Goal: Find contact information: Find contact information

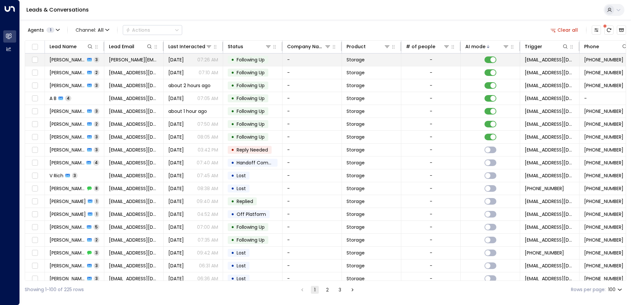
click at [99, 60] on td "[PERSON_NAME] 3" at bounding box center [74, 59] width 59 height 13
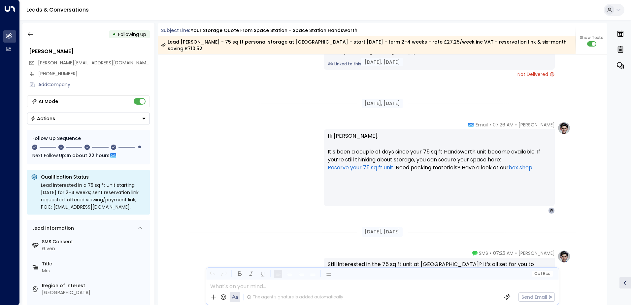
scroll to position [882, 0]
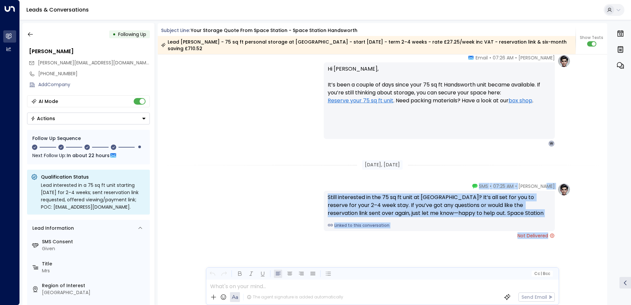
drag, startPoint x: 560, startPoint y: 233, endPoint x: 548, endPoint y: 188, distance: 47.1
click at [548, 188] on div "[PERSON_NAME] • 07:25 AM • SMS Still interested in the 75 sq ft unit at [GEOGRA…" at bounding box center [447, 211] width 247 height 56
drag, startPoint x: 548, startPoint y: 188, endPoint x: 567, endPoint y: 220, distance: 37.9
click at [567, 220] on div "[PERSON_NAME] • 07:25 AM • SMS Still interested in the 75 sq ft unit at [GEOGRA…" at bounding box center [447, 211] width 247 height 56
drag, startPoint x: 484, startPoint y: 186, endPoint x: 547, endPoint y: 238, distance: 82.3
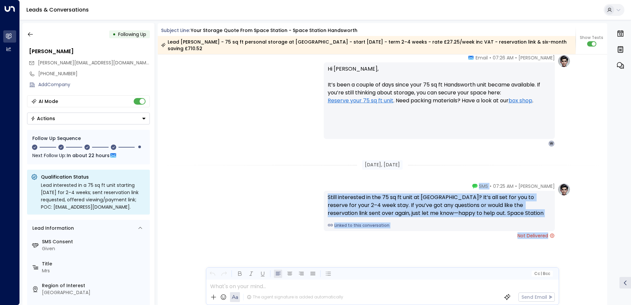
click at [547, 238] on div "[PERSON_NAME] • 07:25 AM • SMS Still interested in the 75 sq ft unit at [GEOGRA…" at bounding box center [439, 211] width 231 height 56
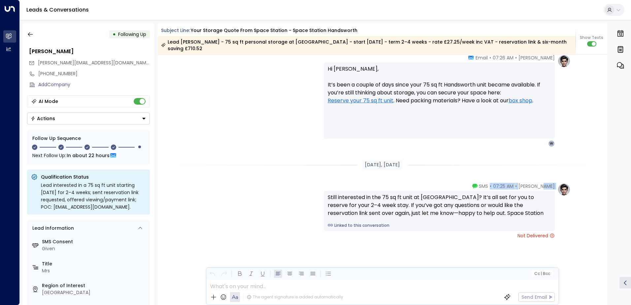
drag, startPoint x: 475, startPoint y: 184, endPoint x: 544, endPoint y: 183, distance: 68.6
click at [544, 183] on div "[PERSON_NAME] • 07:25 AM • SMS Still interested in the 75 sq ft unit at [GEOGRA…" at bounding box center [439, 211] width 231 height 56
drag, startPoint x: 544, startPoint y: 183, endPoint x: 558, endPoint y: 220, distance: 40.2
click at [558, 220] on div "[PERSON_NAME] • 07:25 AM • SMS Still interested in the 75 sq ft unit at [GEOGRA…" at bounding box center [447, 211] width 247 height 56
click at [30, 36] on icon "button" at bounding box center [30, 34] width 7 height 7
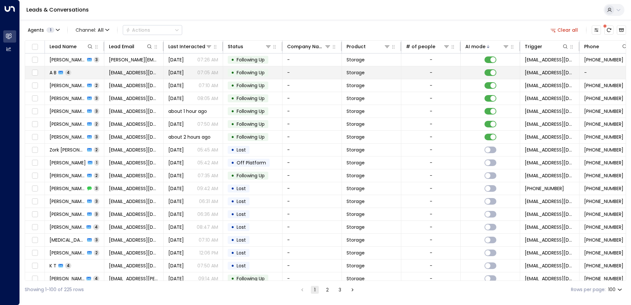
click at [88, 72] on td "A B 4" at bounding box center [74, 72] width 59 height 13
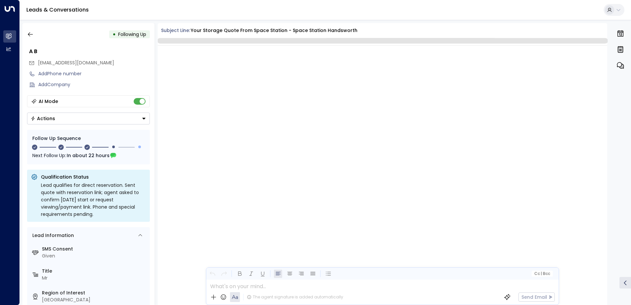
scroll to position [763, 0]
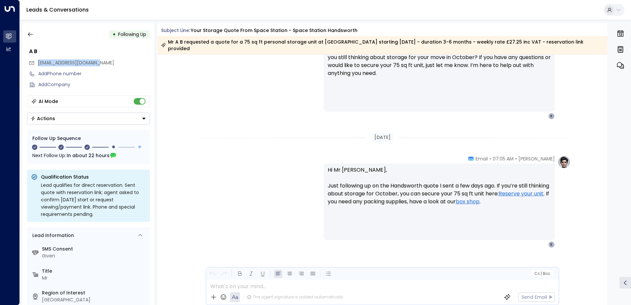
drag, startPoint x: 108, startPoint y: 62, endPoint x: 37, endPoint y: 62, distance: 71.3
click at [37, 62] on div "[EMAIL_ADDRESS][DOMAIN_NAME]" at bounding box center [89, 62] width 121 height 11
drag, startPoint x: 37, startPoint y: 62, endPoint x: 50, endPoint y: 64, distance: 12.8
copy span "[EMAIL_ADDRESS][DOMAIN_NAME]"
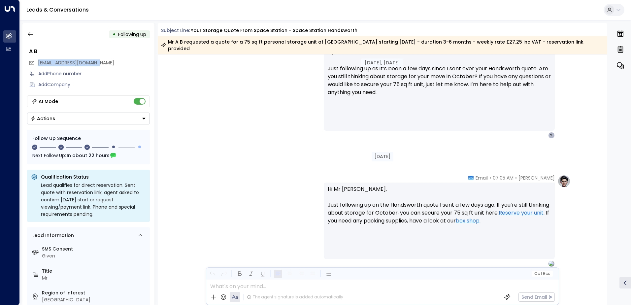
scroll to position [772, 0]
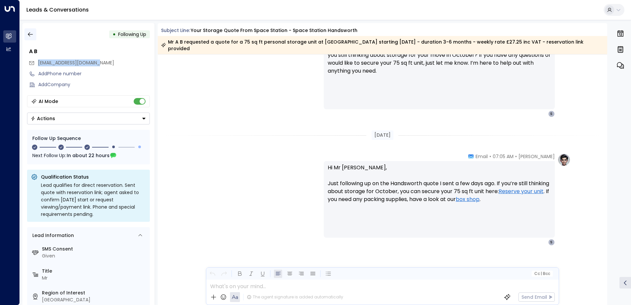
click at [31, 34] on icon "button" at bounding box center [30, 34] width 7 height 7
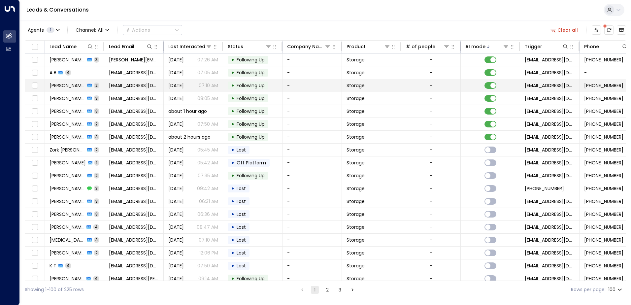
click at [101, 86] on td "[PERSON_NAME] 2" at bounding box center [74, 85] width 59 height 13
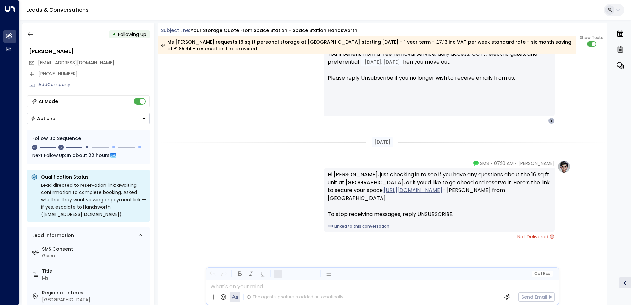
scroll to position [630, 0]
drag, startPoint x: 105, startPoint y: 62, endPoint x: 38, endPoint y: 63, distance: 67.0
click at [38, 63] on div "[EMAIL_ADDRESS][DOMAIN_NAME]" at bounding box center [89, 62] width 121 height 11
drag, startPoint x: 38, startPoint y: 63, endPoint x: 43, endPoint y: 62, distance: 5.5
copy span "[EMAIL_ADDRESS][DOMAIN_NAME]"
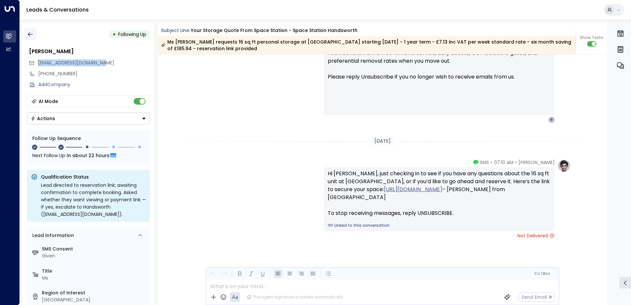
click at [30, 34] on icon "button" at bounding box center [30, 34] width 7 height 7
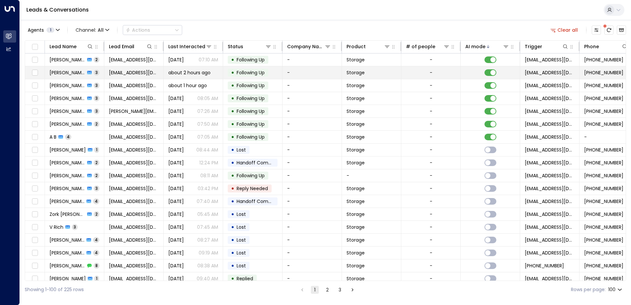
click at [98, 71] on td "[PERSON_NAME] 3" at bounding box center [74, 72] width 59 height 13
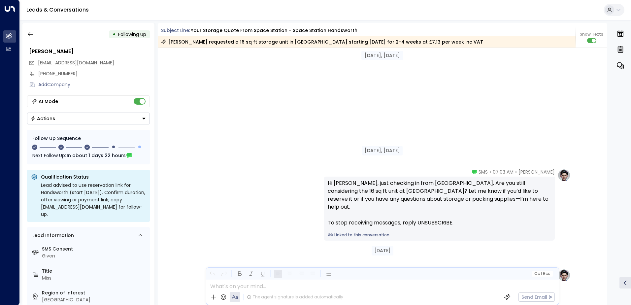
scroll to position [760, 0]
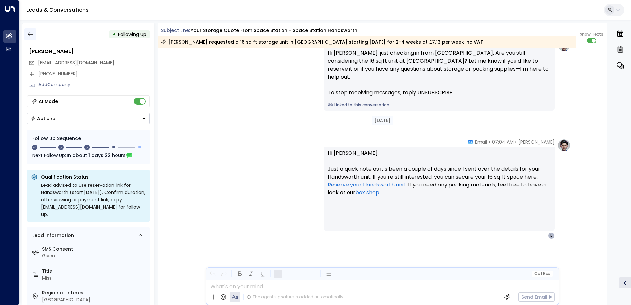
click at [33, 32] on icon "button" at bounding box center [30, 34] width 7 height 7
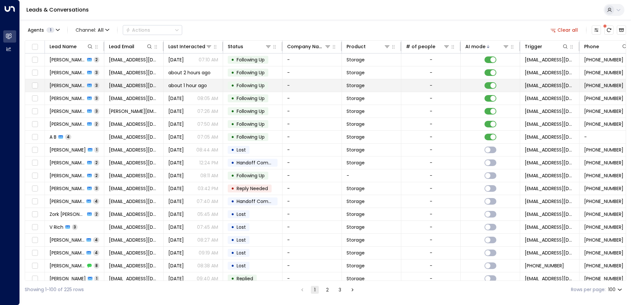
click at [100, 87] on td "[PERSON_NAME] 3" at bounding box center [74, 85] width 59 height 13
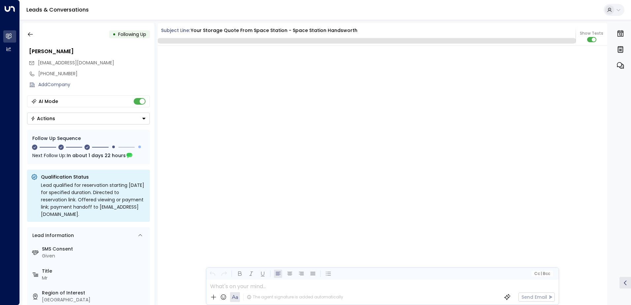
scroll to position [632, 0]
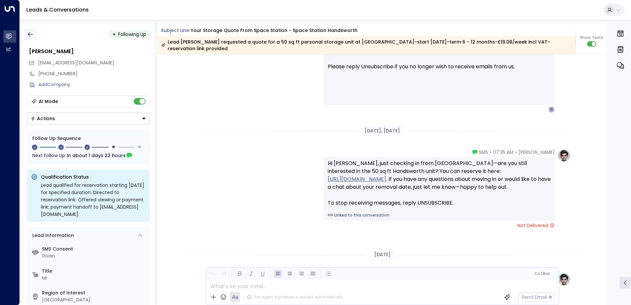
click at [30, 34] on icon "button" at bounding box center [30, 34] width 5 height 4
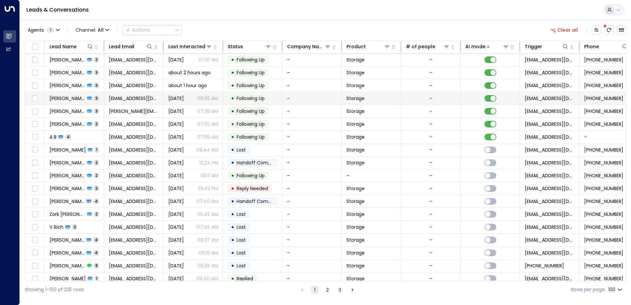
click at [100, 99] on td "[PERSON_NAME] 3" at bounding box center [74, 98] width 59 height 13
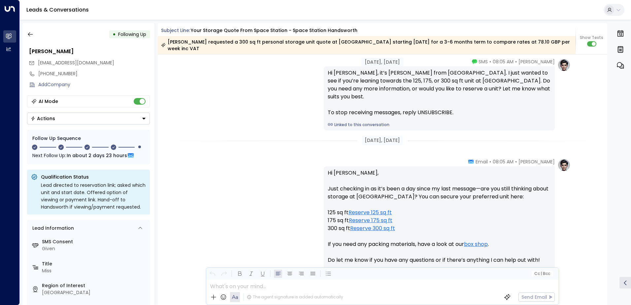
scroll to position [875, 0]
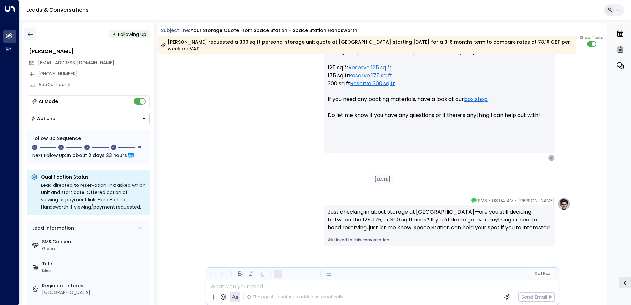
click at [31, 35] on icon "button" at bounding box center [30, 34] width 7 height 7
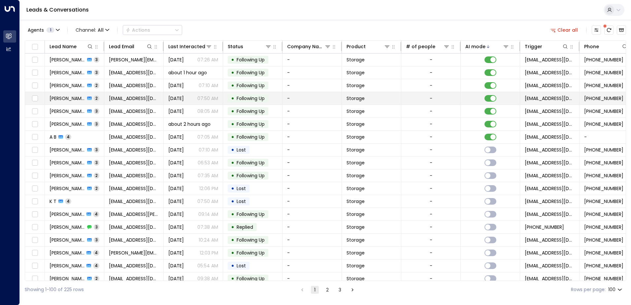
click at [94, 98] on td "[PERSON_NAME] 2" at bounding box center [74, 98] width 59 height 13
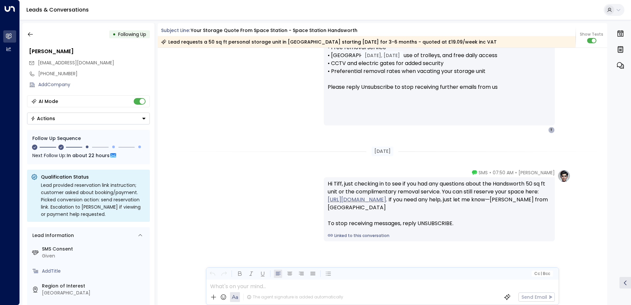
scroll to position [647, 0]
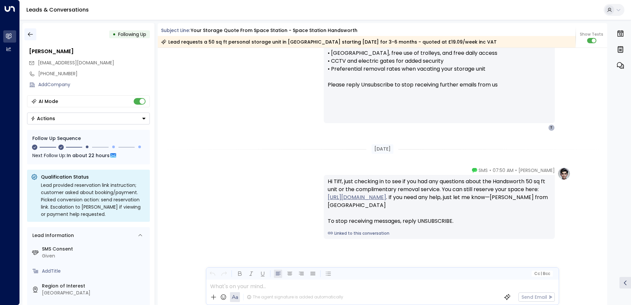
click at [29, 35] on icon "button" at bounding box center [30, 34] width 7 height 7
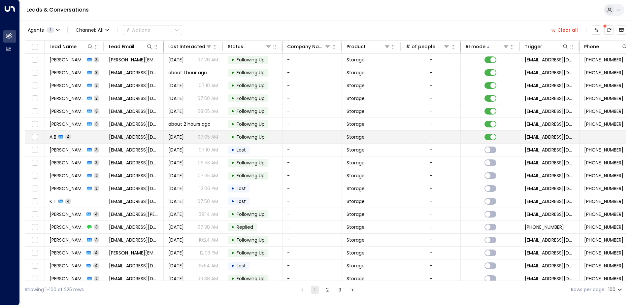
click at [90, 131] on td "A B 4" at bounding box center [74, 137] width 59 height 13
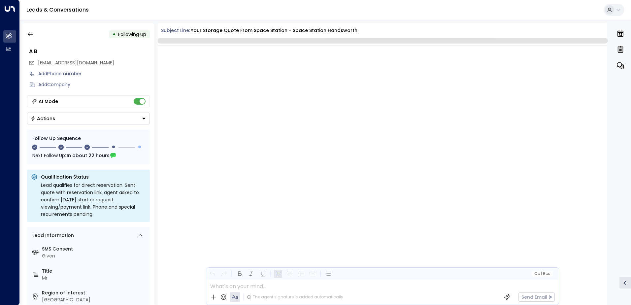
scroll to position [763, 0]
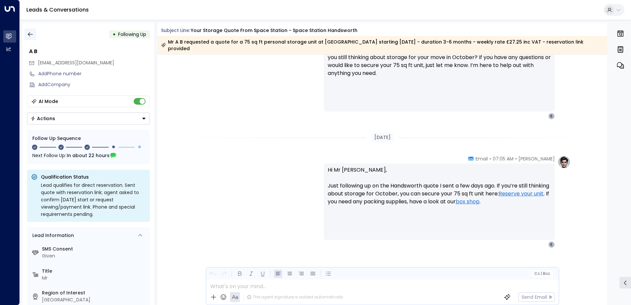
click at [30, 34] on icon "button" at bounding box center [30, 34] width 7 height 7
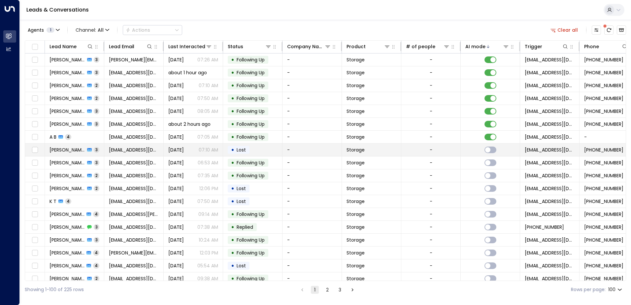
click at [195, 144] on td "[DATE] 07:10 AM" at bounding box center [193, 150] width 59 height 13
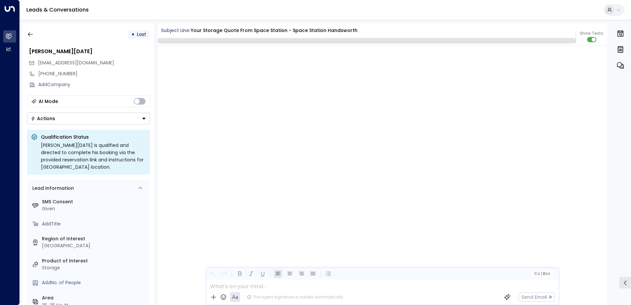
scroll to position [624, 0]
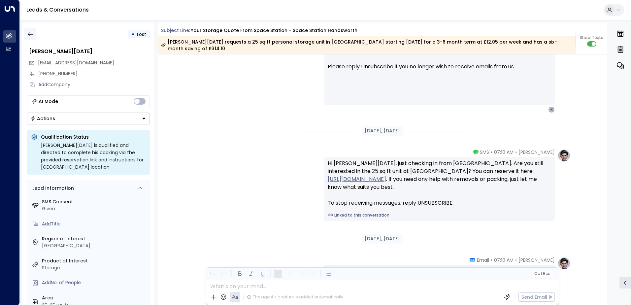
click at [31, 34] on icon "button" at bounding box center [30, 34] width 5 height 4
